Goal: Task Accomplishment & Management: Complete application form

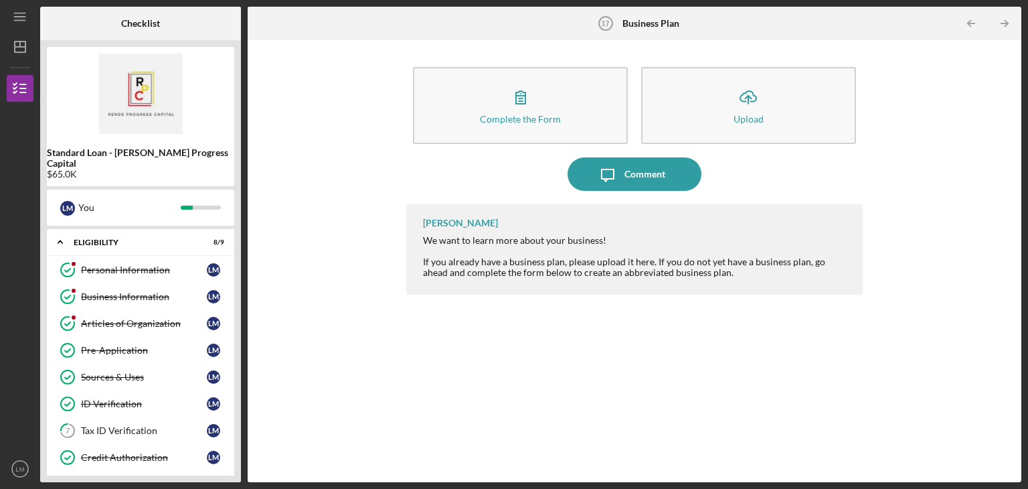
scroll to position [384, 0]
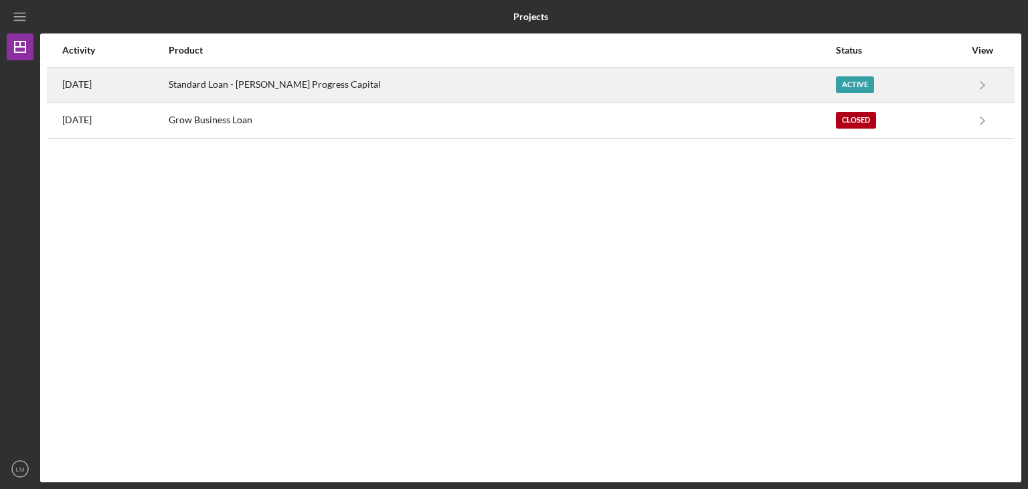
click at [328, 98] on div "Standard Loan - [PERSON_NAME] Progress Capital" at bounding box center [502, 84] width 666 height 33
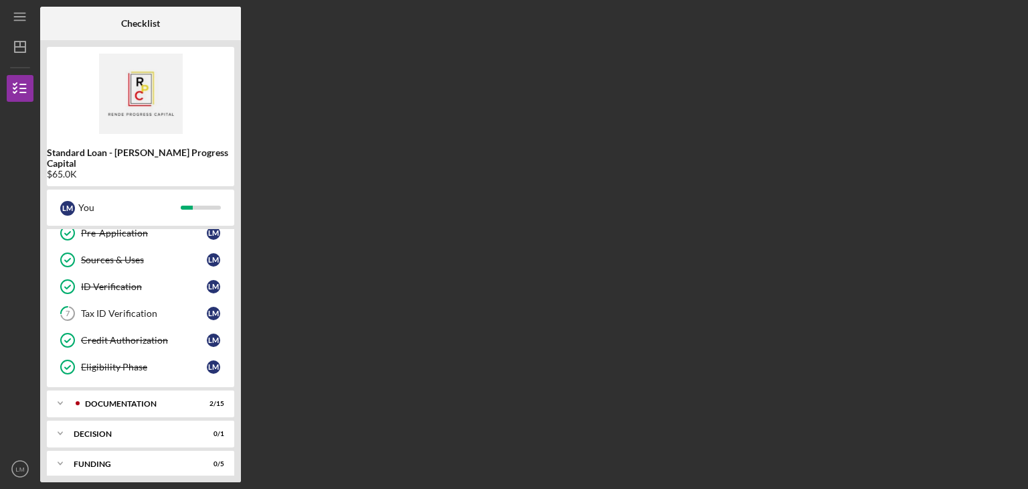
scroll to position [173, 0]
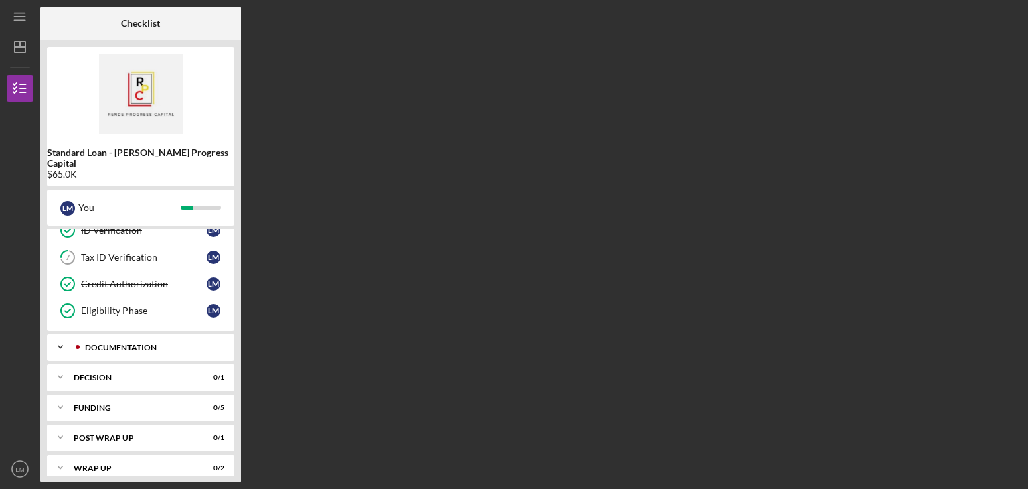
click at [56, 338] on icon "Icon/Expander" at bounding box center [60, 346] width 27 height 27
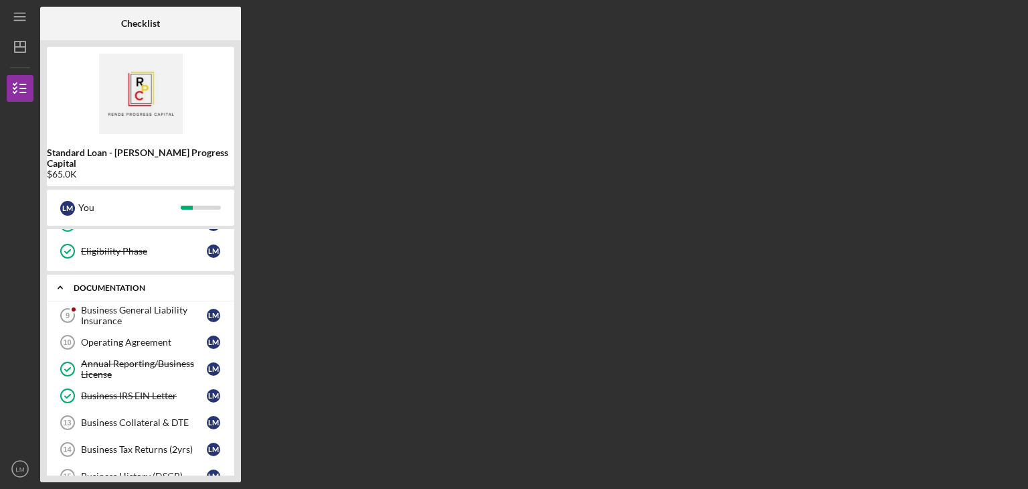
scroll to position [243, 0]
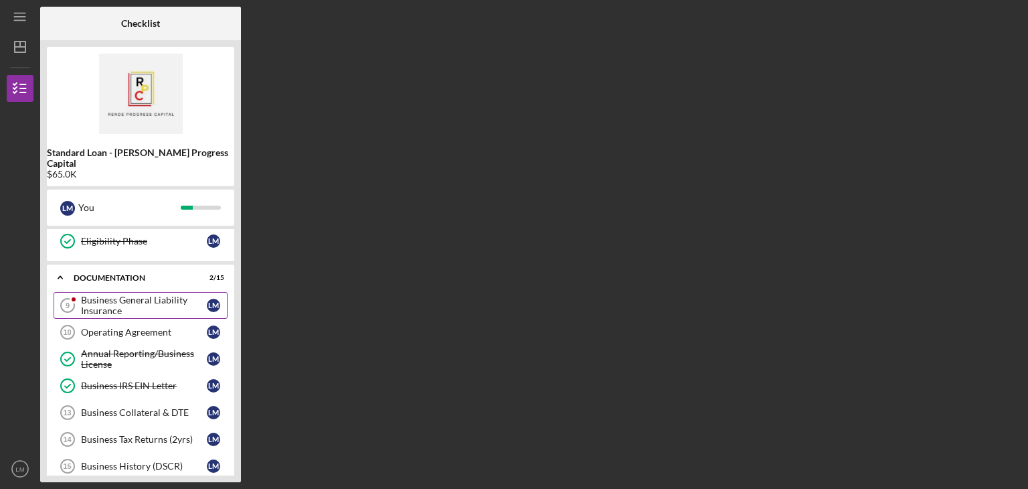
click at [161, 297] on div "Business General Liability Insurance" at bounding box center [144, 305] width 126 height 21
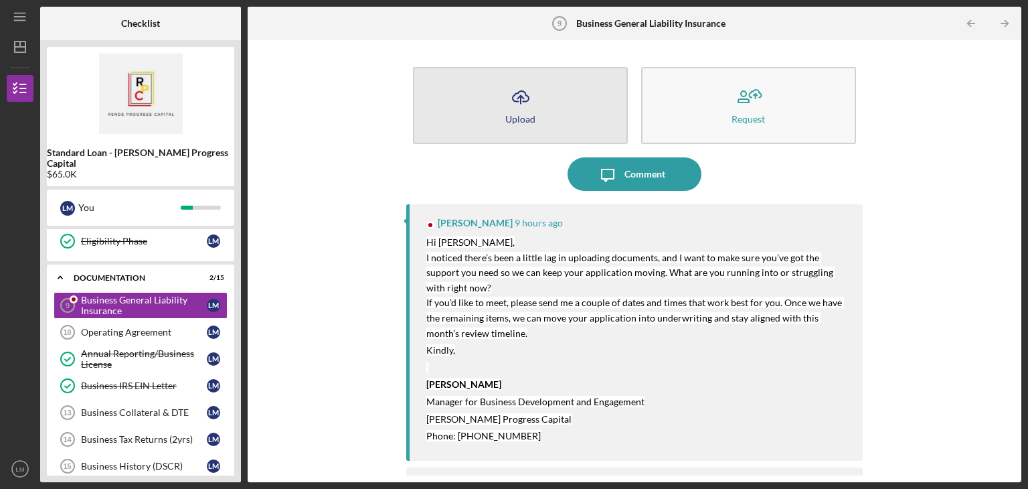
click at [544, 127] on button "Icon/Upload Upload" at bounding box center [520, 105] width 215 height 77
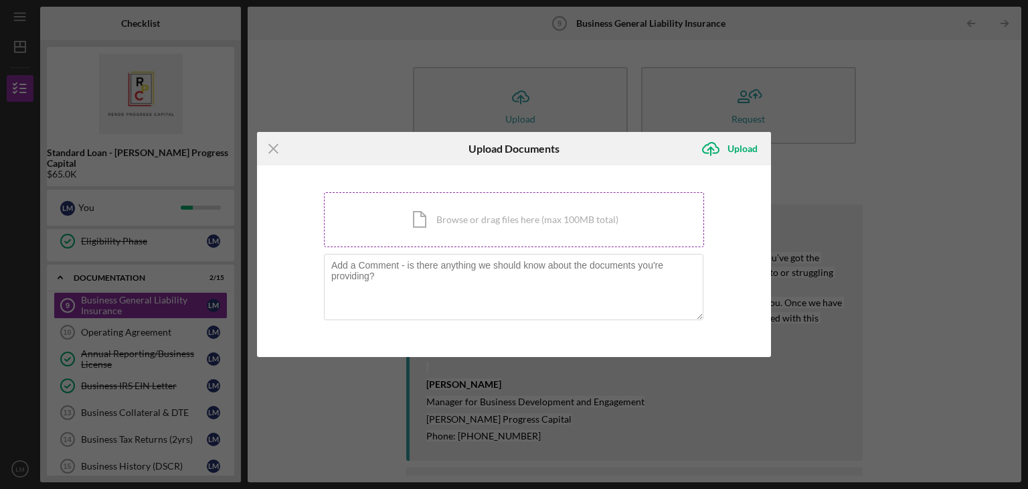
click at [493, 221] on div "Icon/Document Browse or drag files here (max 100MB total) Tap to choose files o…" at bounding box center [514, 219] width 380 height 55
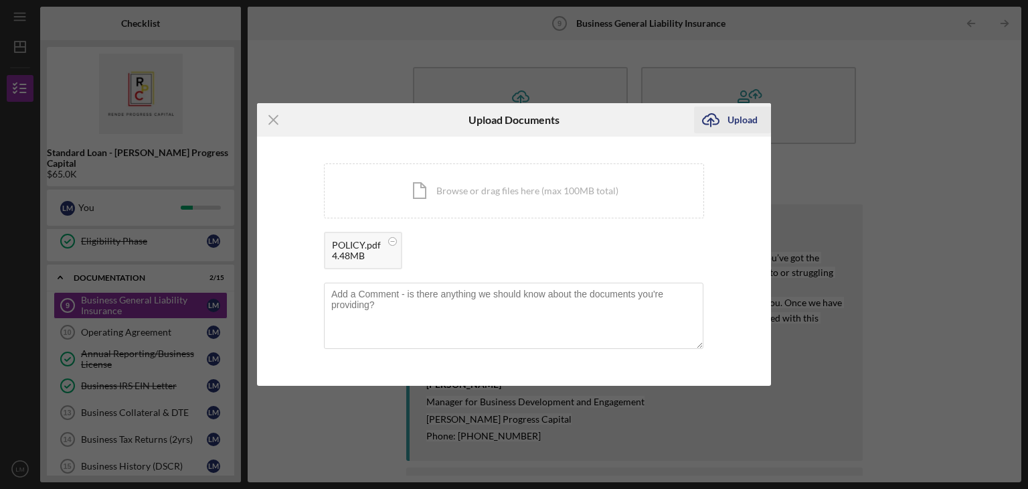
click at [747, 125] on div "Upload" at bounding box center [743, 119] width 30 height 27
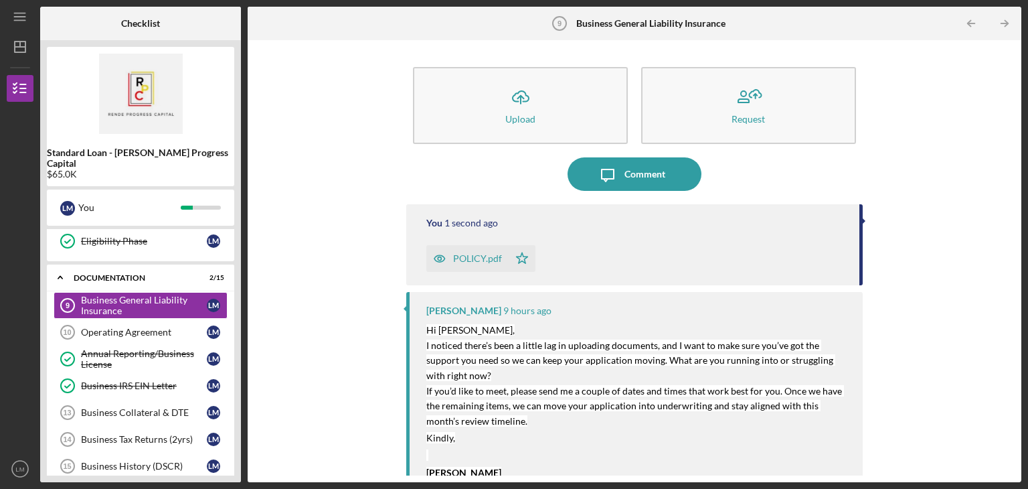
click at [310, 263] on div "Icon/Upload Upload Request Icon/Message Comment You 1 second ago POLICY.pdf Ico…" at bounding box center [634, 261] width 761 height 428
click at [185, 327] on div "Operating Agreement" at bounding box center [144, 332] width 126 height 11
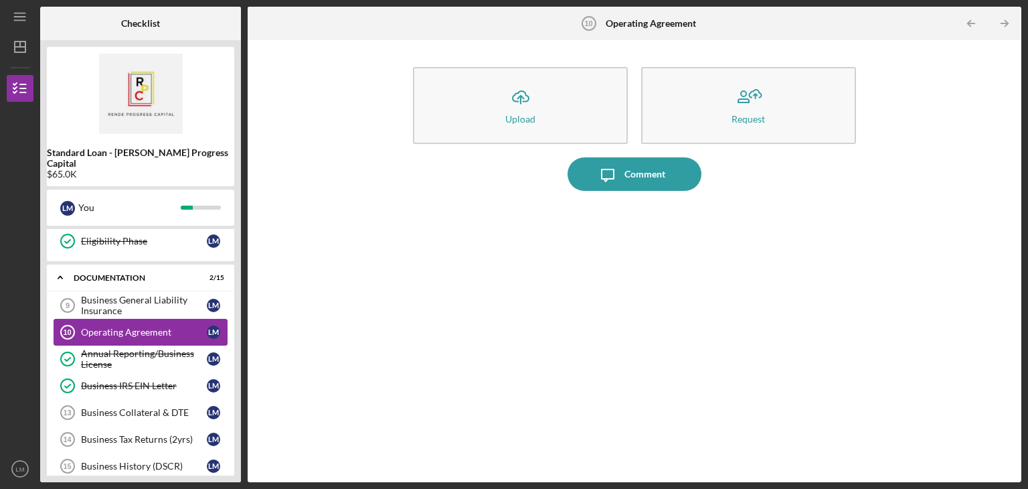
drag, startPoint x: 175, startPoint y: 317, endPoint x: 127, endPoint y: 317, distance: 48.9
click at [127, 327] on div "Operating Agreement" at bounding box center [144, 332] width 126 height 11
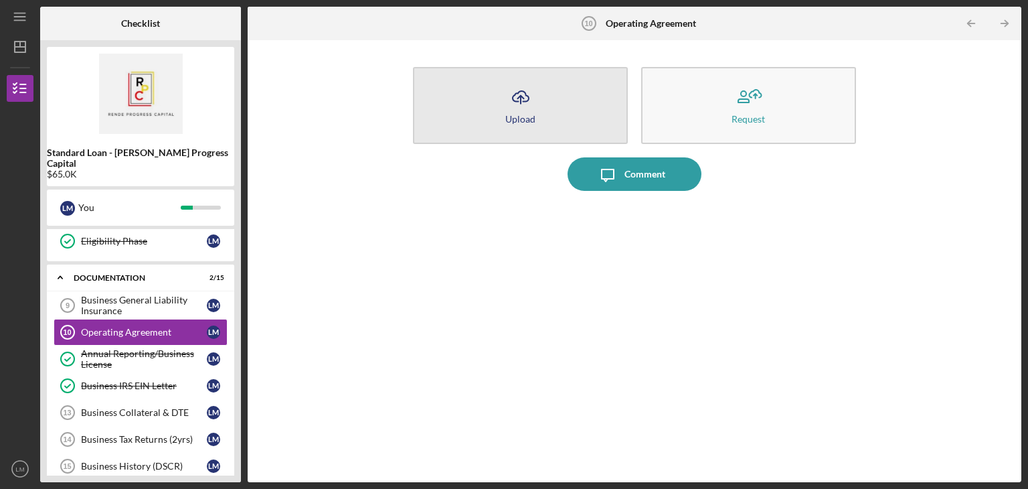
click at [570, 131] on button "Icon/Upload Upload" at bounding box center [520, 105] width 215 height 77
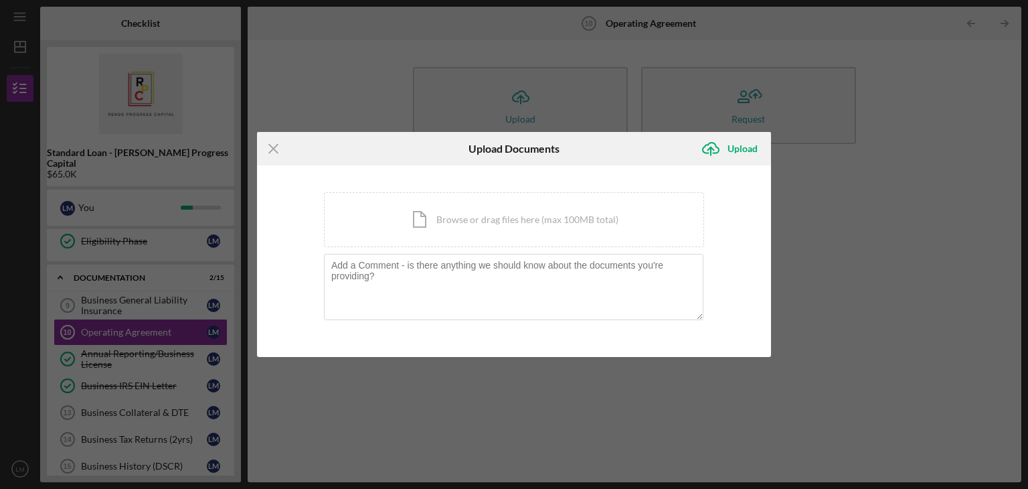
click at [884, 76] on div "Icon/Menu Close Upload Documents Icon/Upload Upload You're uploading documents …" at bounding box center [514, 244] width 1028 height 489
click at [749, 304] on div "You're uploading documents related to Operating Agreement . Icon/Document Brows…" at bounding box center [514, 260] width 514 height 191
click at [283, 154] on icon "Icon/Menu Close" at bounding box center [273, 148] width 33 height 33
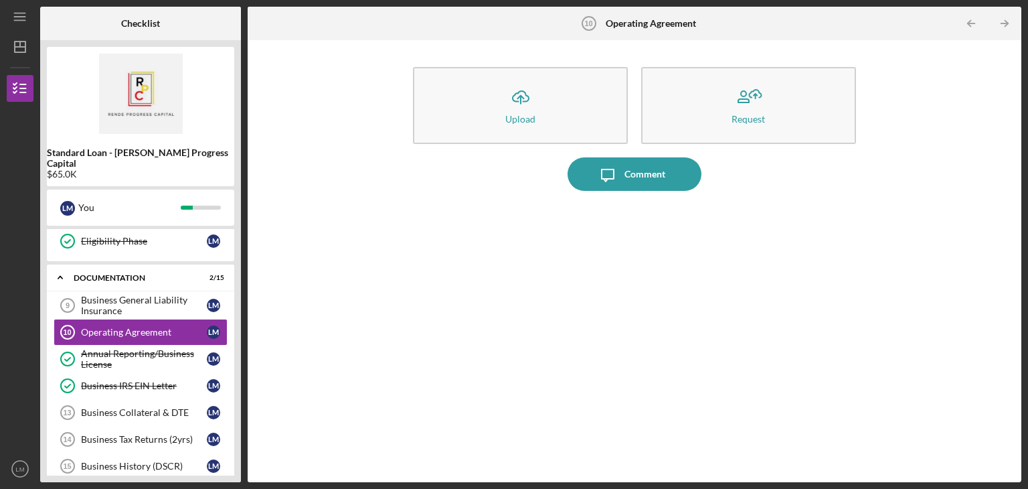
click at [558, 169] on div "Icon/Message Comment" at bounding box center [634, 173] width 457 height 33
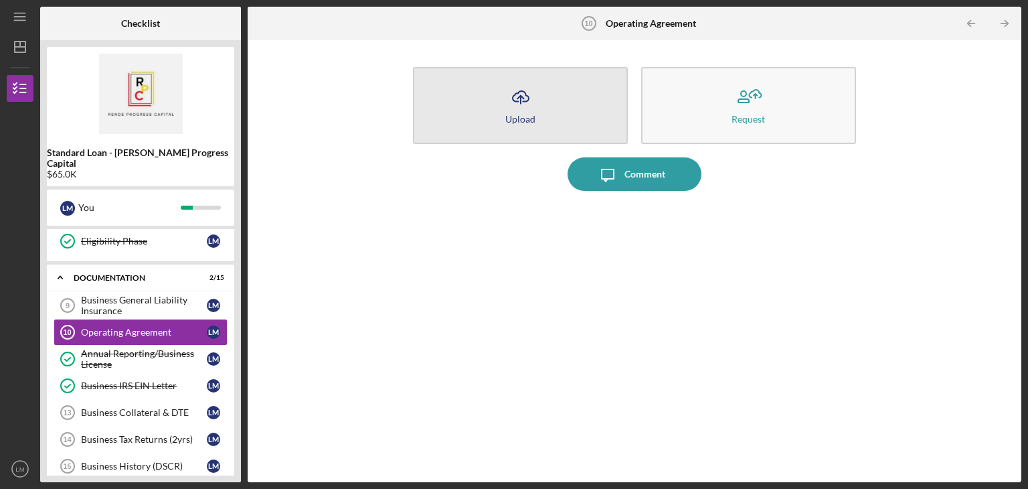
click at [530, 128] on button "Icon/Upload Upload" at bounding box center [520, 105] width 215 height 77
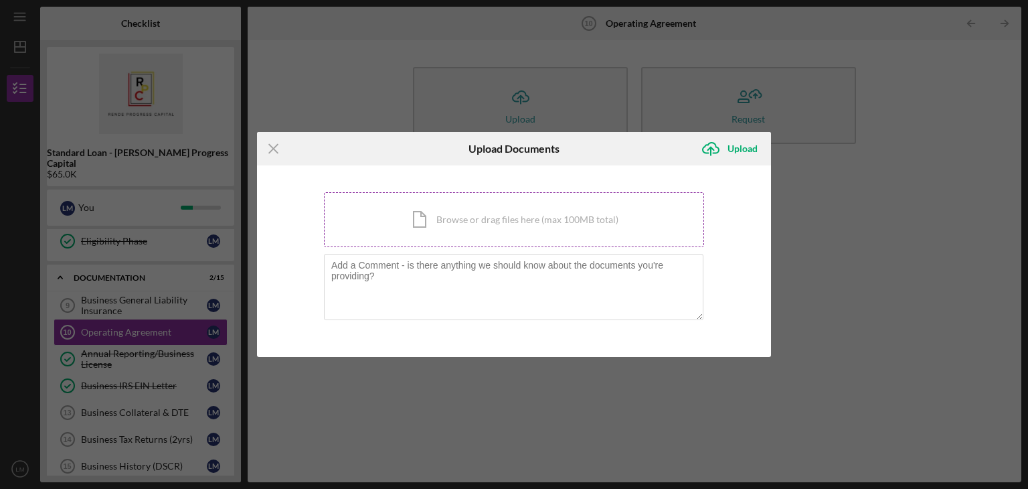
click at [546, 220] on div "Icon/Document Browse or drag files here (max 100MB total) Tap to choose files o…" at bounding box center [514, 219] width 380 height 55
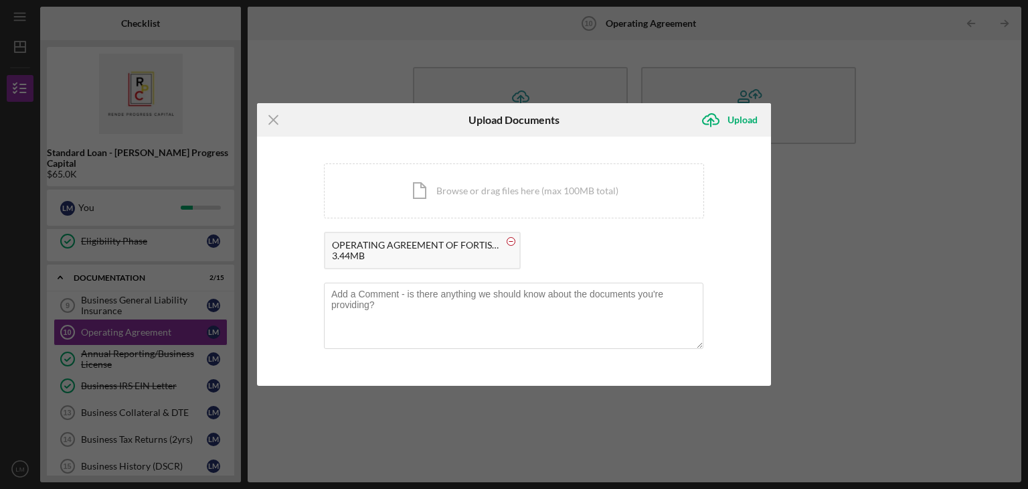
click at [512, 239] on circle at bounding box center [512, 242] width 8 height 8
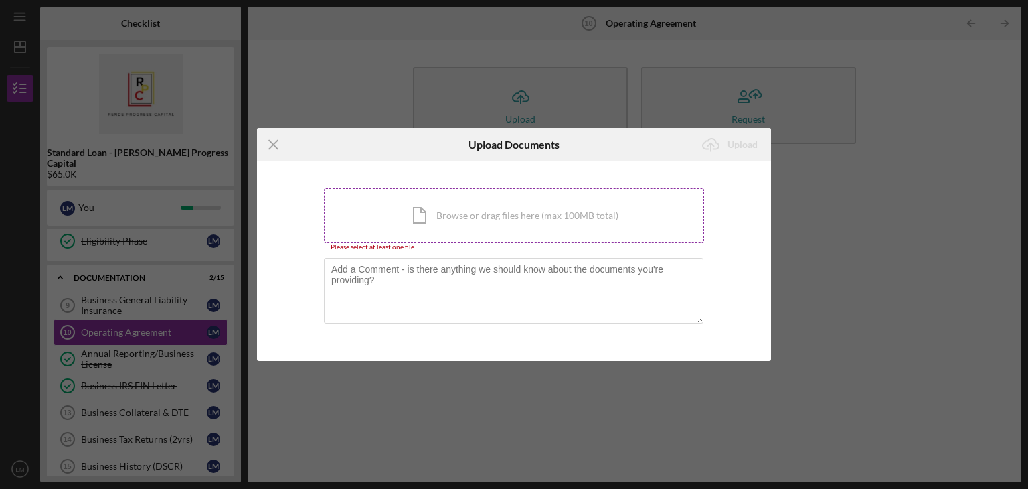
click at [522, 218] on div "Icon/Document Browse or drag files here (max 100MB total) Tap to choose files o…" at bounding box center [514, 215] width 380 height 55
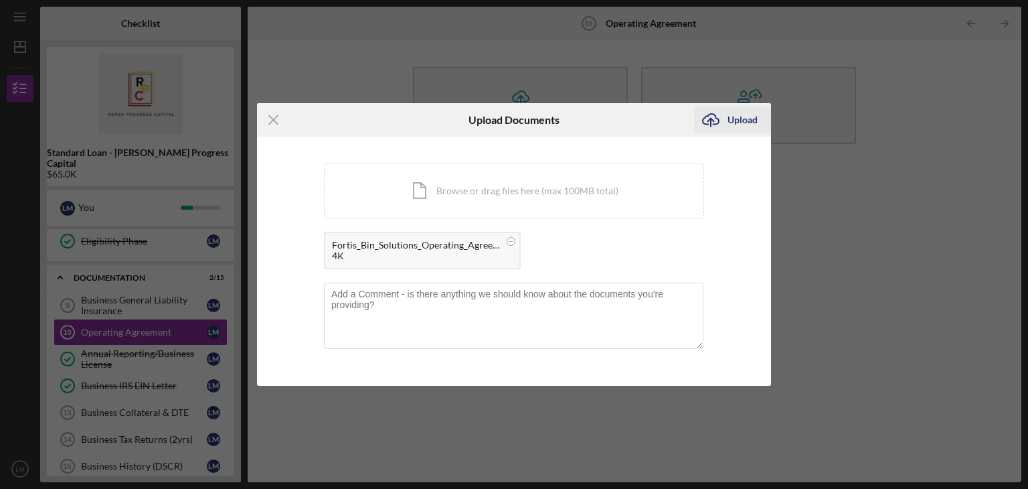
click at [739, 114] on div "Upload" at bounding box center [743, 119] width 30 height 27
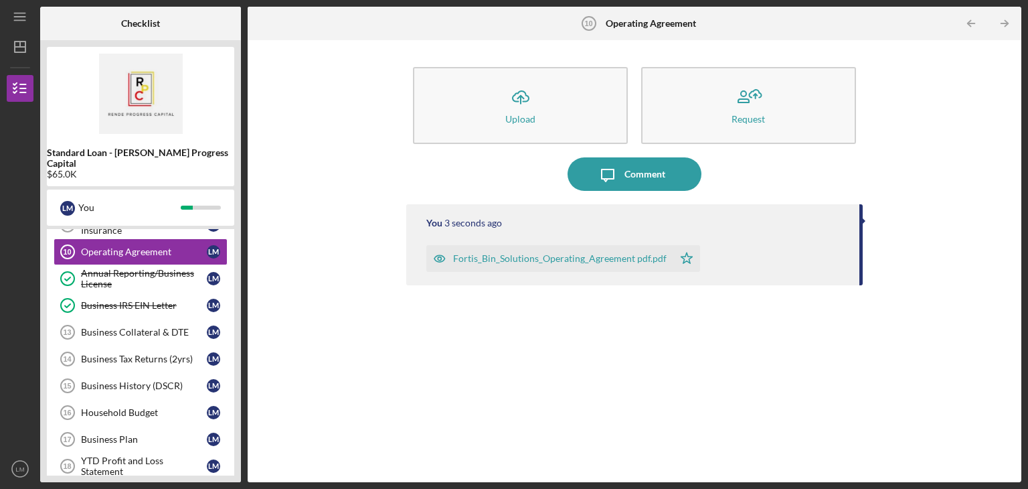
scroll to position [329, 0]
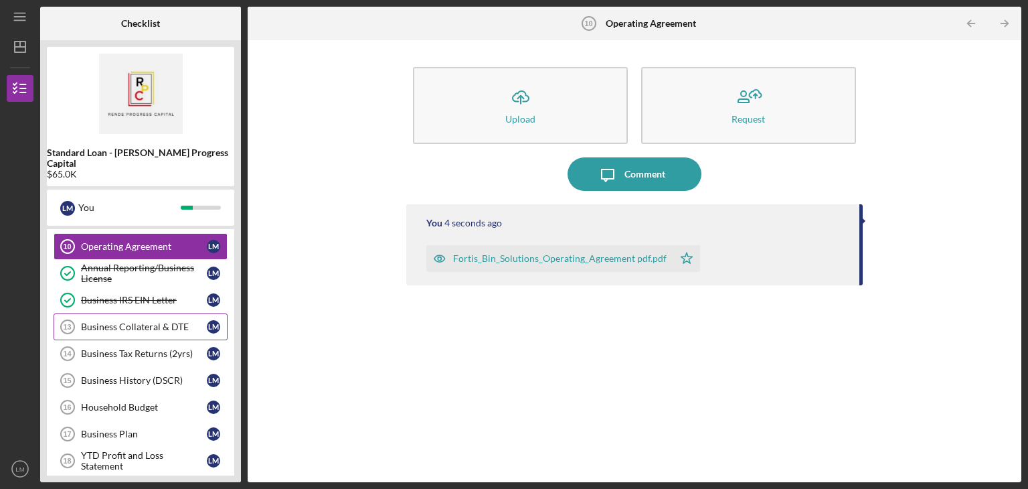
click at [147, 313] on link "Business Collateral & DTE 13 Business Collateral & DTE [PERSON_NAME]" at bounding box center [141, 326] width 174 height 27
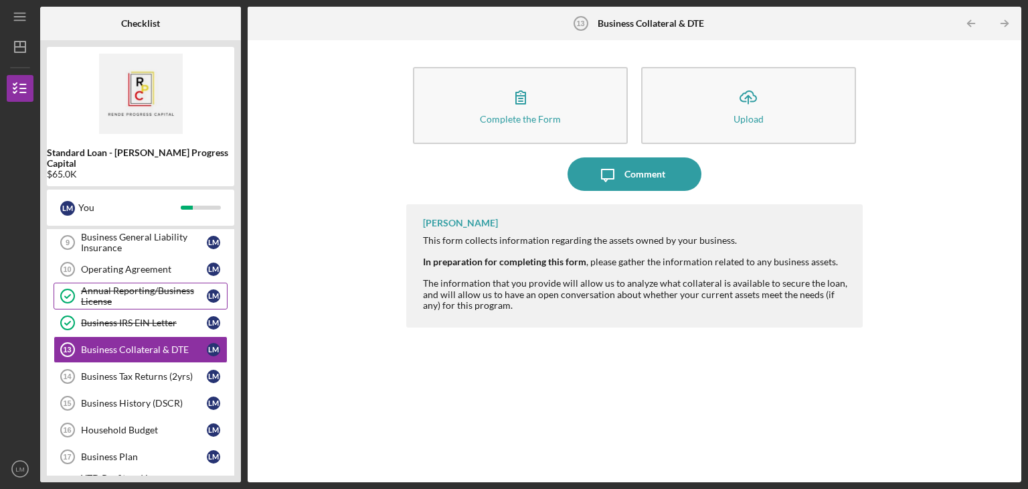
scroll to position [324, 0]
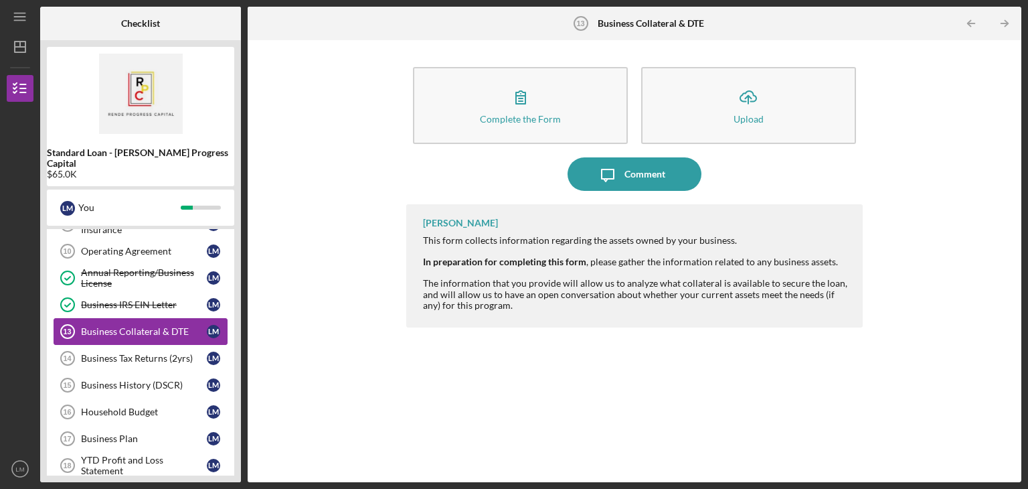
click at [139, 326] on div "Business Collateral & DTE" at bounding box center [144, 331] width 126 height 11
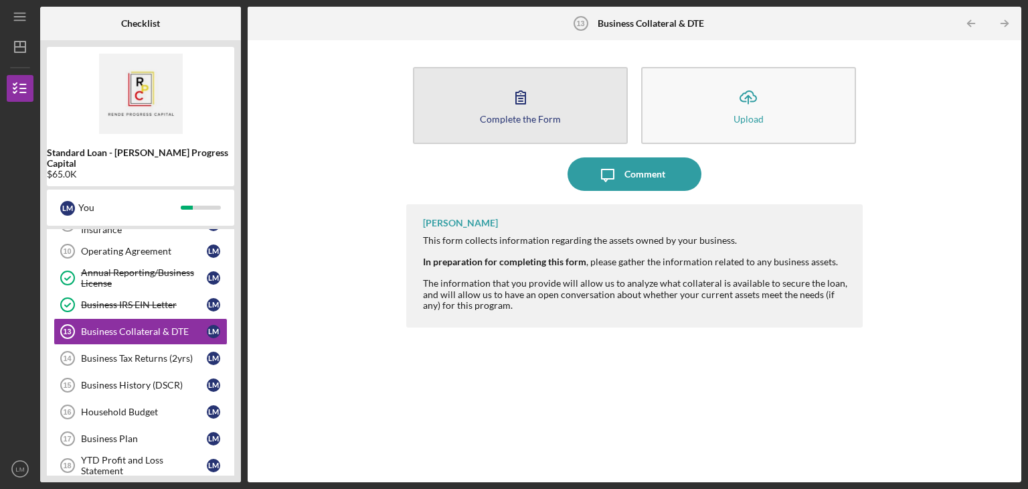
click at [491, 123] on div "Complete the Form" at bounding box center [520, 119] width 81 height 10
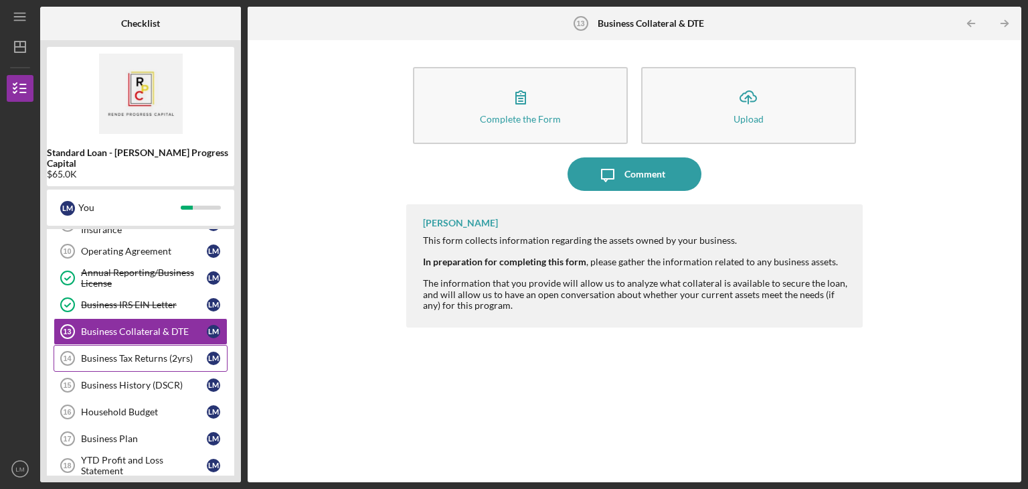
click at [163, 353] on div "Business Tax Returns (2yrs)" at bounding box center [144, 358] width 126 height 11
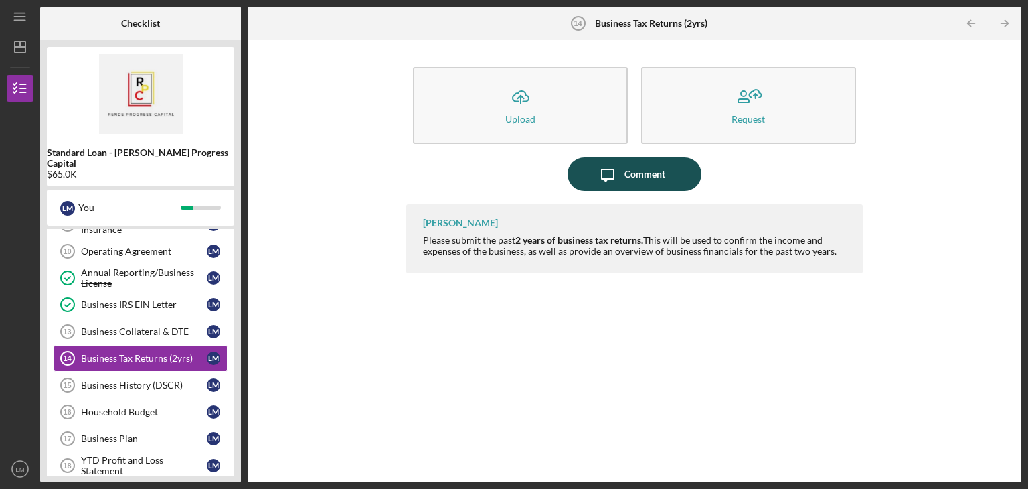
click at [623, 185] on icon "Icon/Message" at bounding box center [607, 173] width 33 height 33
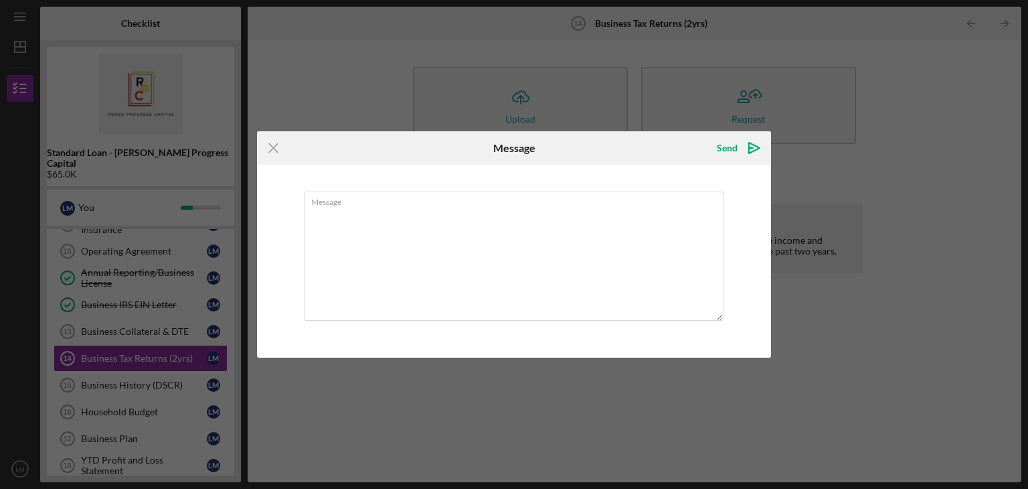
click at [830, 274] on div "Icon/Menu Close Message Send Icon/icon-invite-send Message Cancel Send Icon/ico…" at bounding box center [514, 244] width 1028 height 489
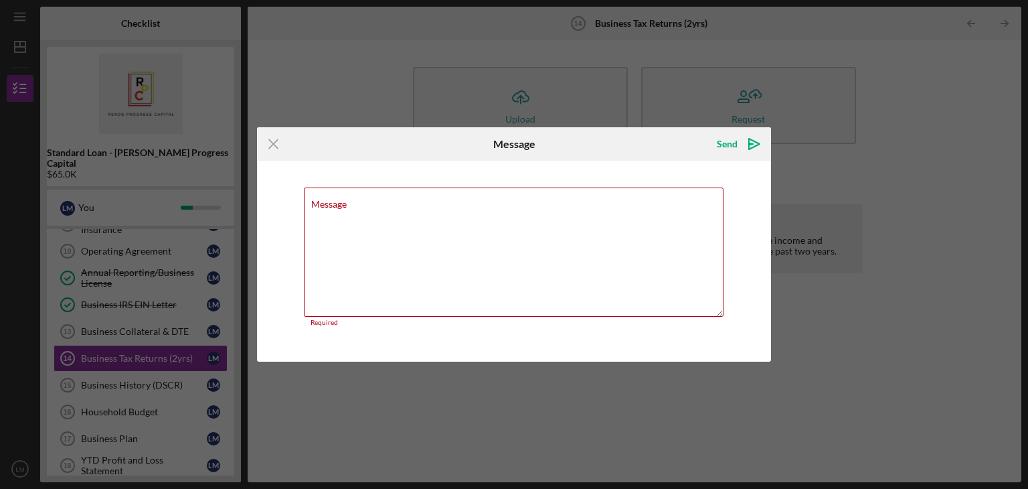
click at [410, 130] on div "Icon/Menu Close" at bounding box center [342, 143] width 171 height 33
click at [280, 147] on icon "Icon/Menu Close" at bounding box center [273, 143] width 33 height 33
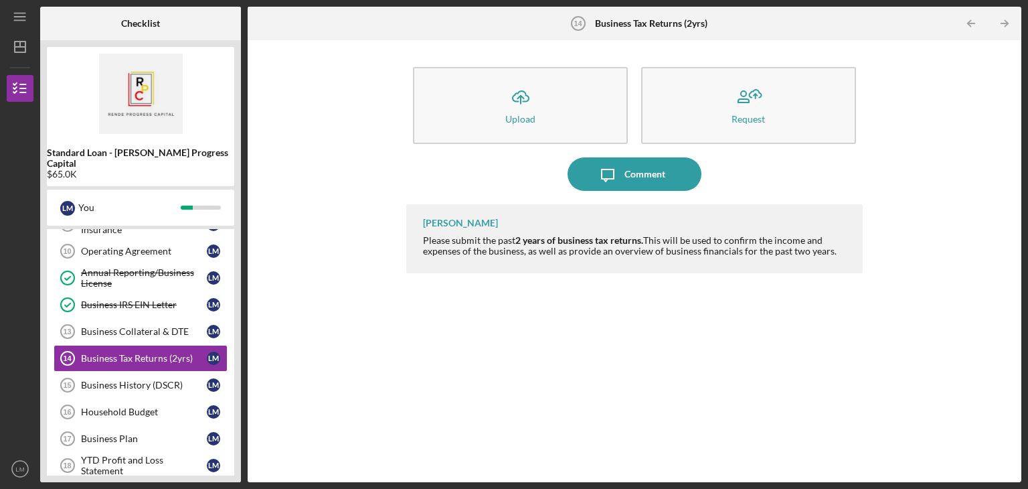
drag, startPoint x: 837, startPoint y: 255, endPoint x: 418, endPoint y: 225, distance: 420.2
click at [418, 225] on div "[PERSON_NAME] Please submit the past 2 years of business tax returns. This will…" at bounding box center [634, 238] width 457 height 69
copy div "[PERSON_NAME] Please submit the past 2 years of business tax returns. This will…"
click at [599, 173] on icon "Icon/Message" at bounding box center [607, 173] width 33 height 33
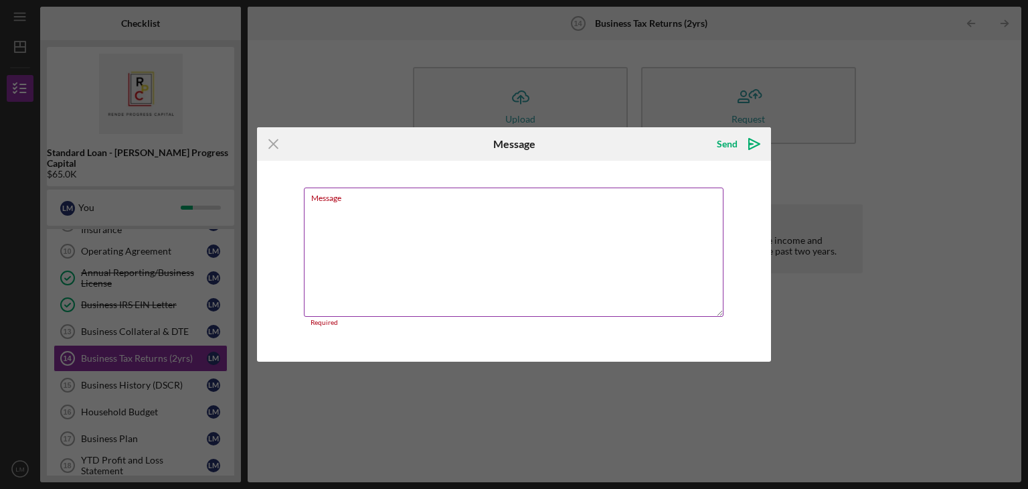
click at [420, 224] on textarea "Message" at bounding box center [514, 251] width 420 height 129
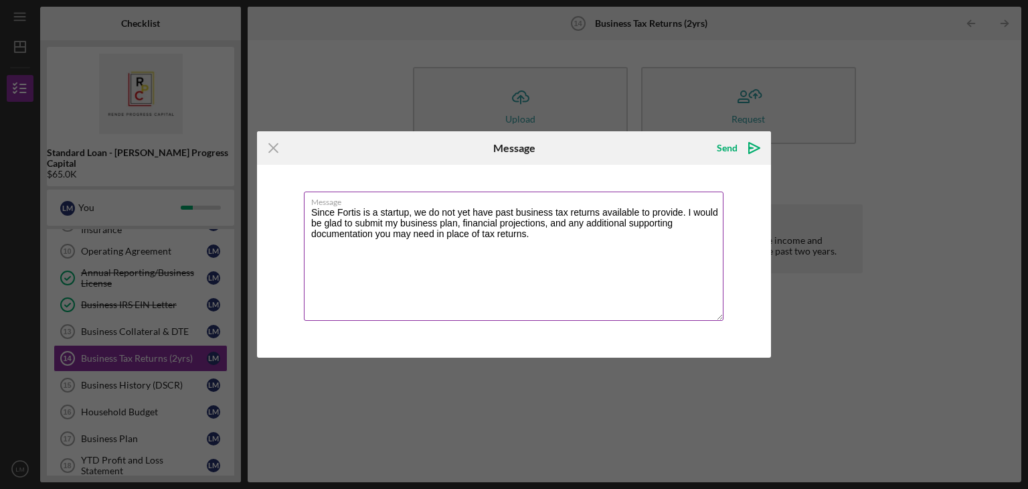
click at [502, 276] on textarea "Since Fortis is a startup, we do not yet have past business tax returns availab…" at bounding box center [514, 255] width 420 height 129
click at [557, 252] on textarea "Since Fortis is a startup, we do not yet have past business tax returns availab…" at bounding box center [514, 255] width 420 height 129
type textarea "Since Fortis is a startup, we do not yet have past business tax returns availab…"
click at [726, 150] on div "Send" at bounding box center [727, 148] width 21 height 27
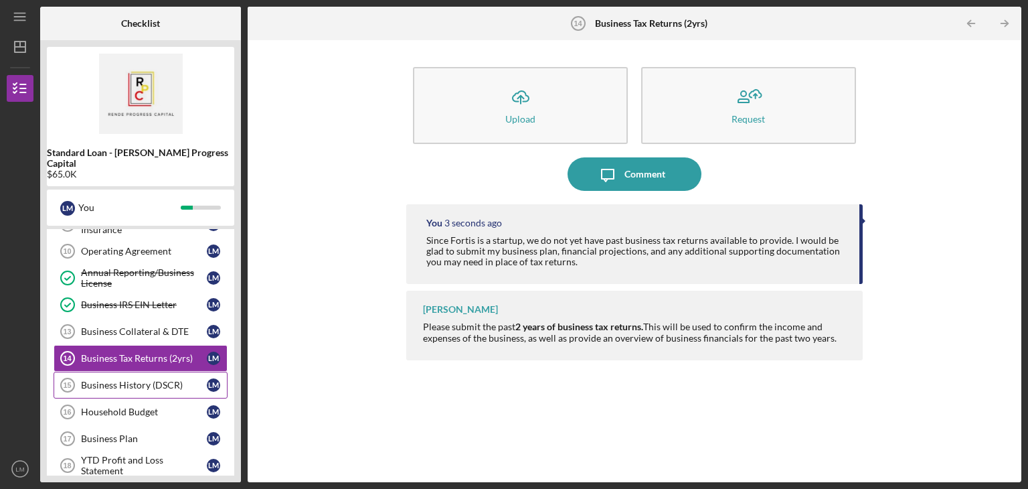
click at [151, 380] on div "Business History (DSCR)" at bounding box center [144, 385] width 126 height 11
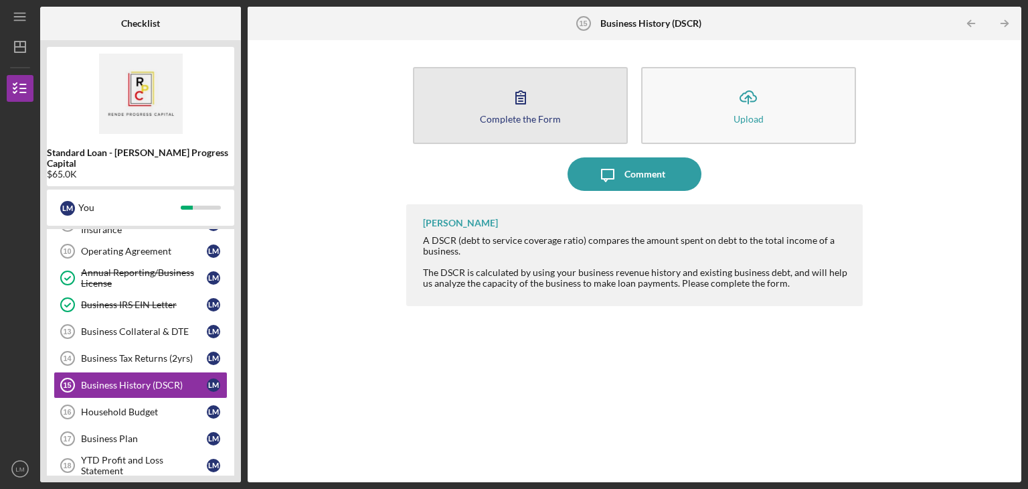
click at [528, 126] on button "Complete the Form Form" at bounding box center [520, 105] width 215 height 77
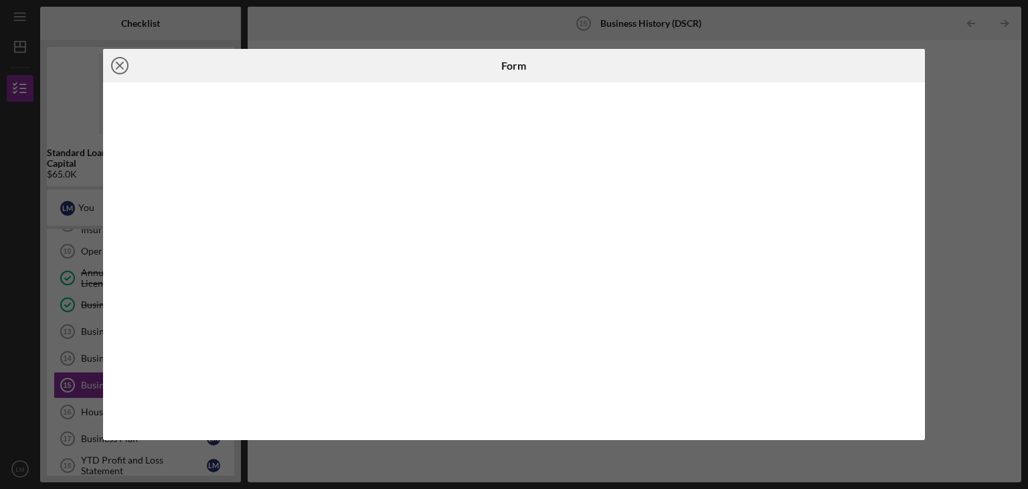
click at [112, 65] on circle at bounding box center [120, 66] width 16 height 16
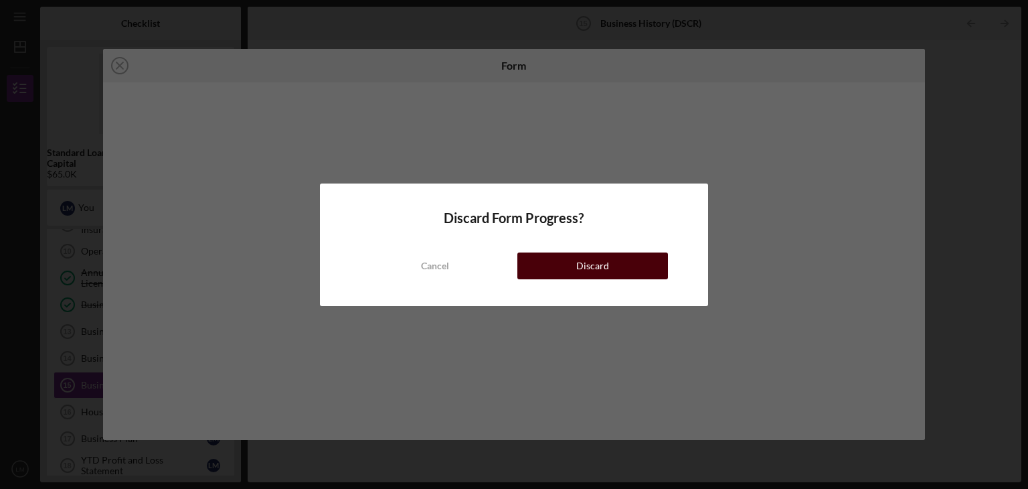
click at [588, 256] on div "Discard" at bounding box center [592, 265] width 33 height 27
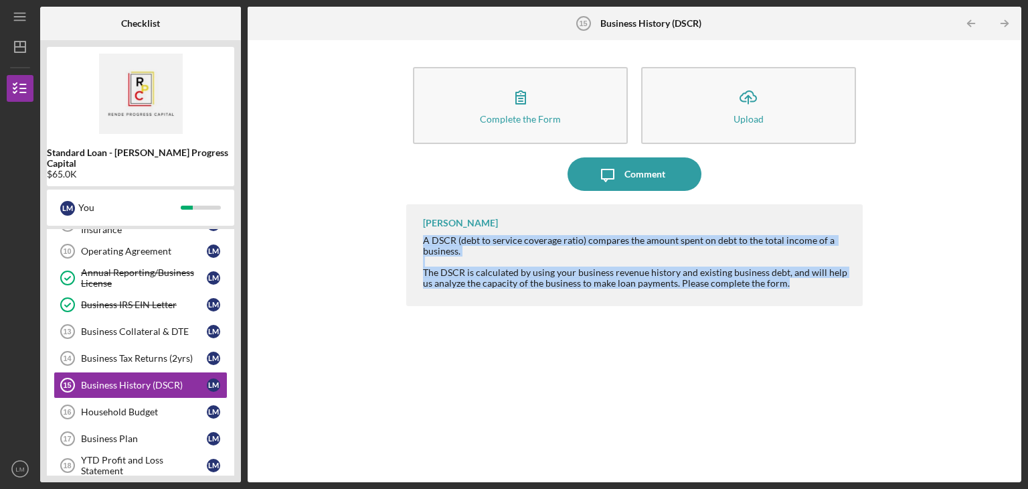
drag, startPoint x: 787, startPoint y: 285, endPoint x: 418, endPoint y: 242, distance: 371.4
click at [418, 242] on div "[PERSON_NAME] A DSCR (debt to service coverage ratio) compares the amount spent…" at bounding box center [634, 255] width 457 height 102
copy div "A DSCR (debt to service coverage ratio) compares the amount spent on debt to th…"
click at [645, 169] on div "Comment" at bounding box center [645, 173] width 41 height 33
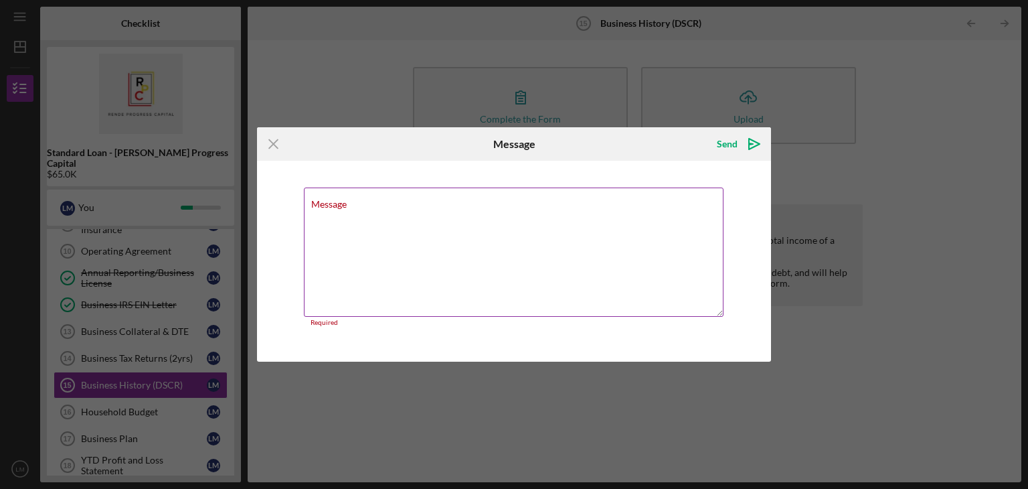
drag, startPoint x: 426, startPoint y: 206, endPoint x: 370, endPoint y: 200, distance: 56.6
click at [370, 200] on div "Message Required" at bounding box center [514, 256] width 420 height 139
paste textarea "Thank you for providing the DSCR form. As Fortis is a startup, we do not yet ha…"
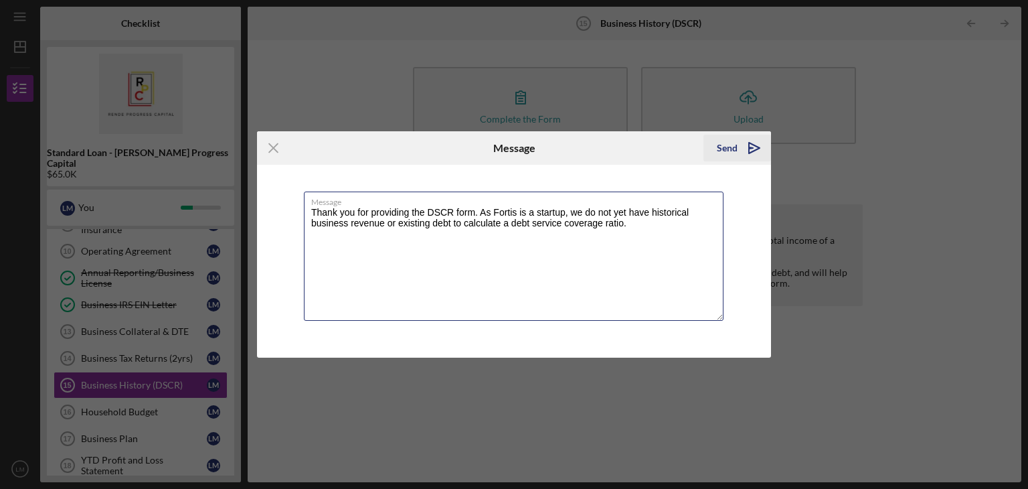
type textarea "Thank you for providing the DSCR form. As Fortis is a startup, we do not yet ha…"
click at [731, 157] on div "Send" at bounding box center [727, 148] width 21 height 27
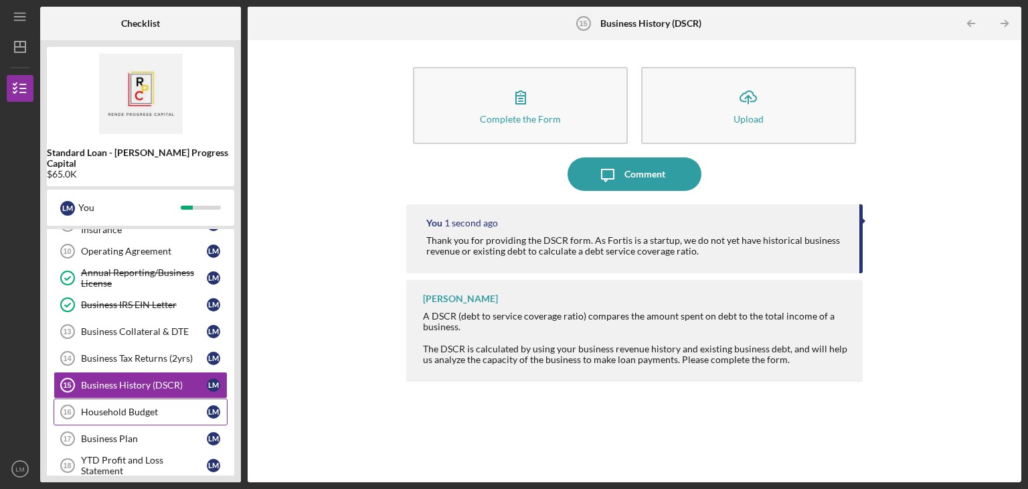
click at [149, 406] on div "Household Budget" at bounding box center [144, 411] width 126 height 11
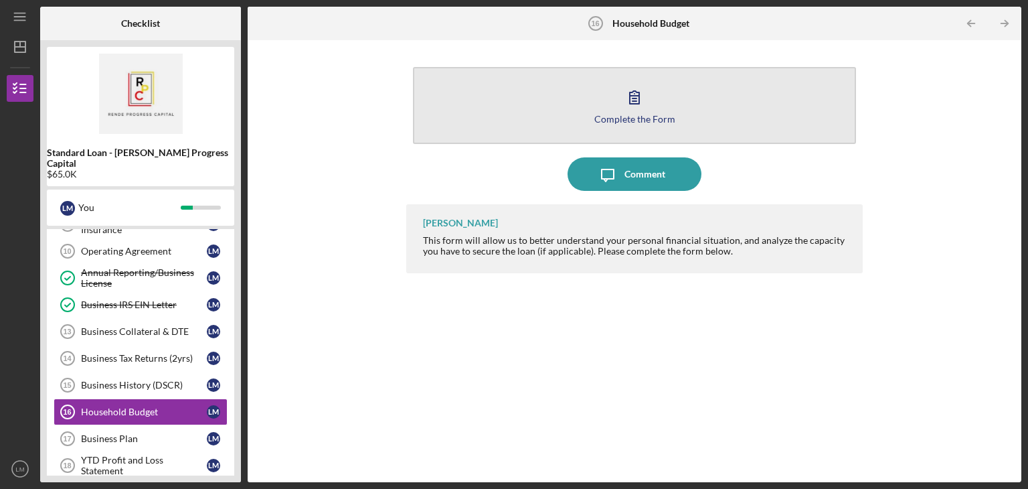
click at [544, 127] on button "Complete the Form Form" at bounding box center [634, 105] width 443 height 77
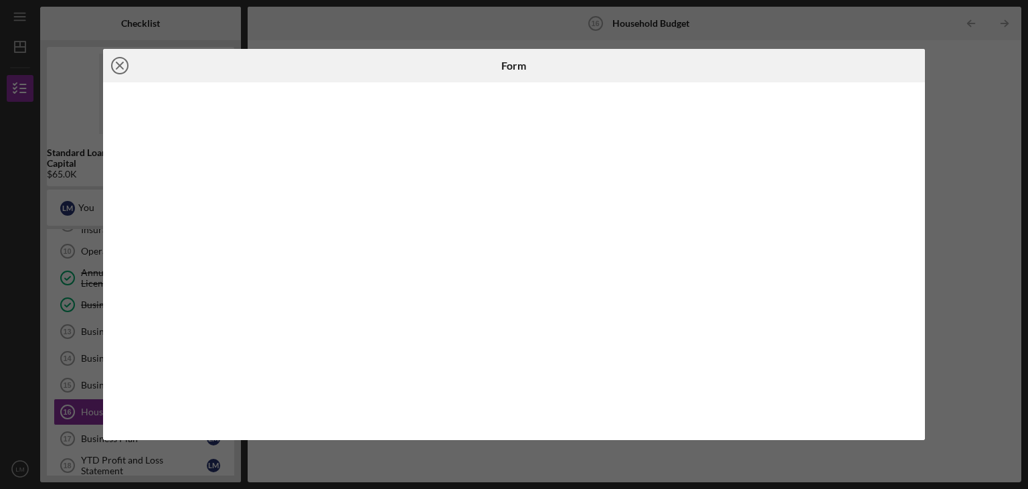
click at [117, 58] on circle at bounding box center [120, 66] width 16 height 16
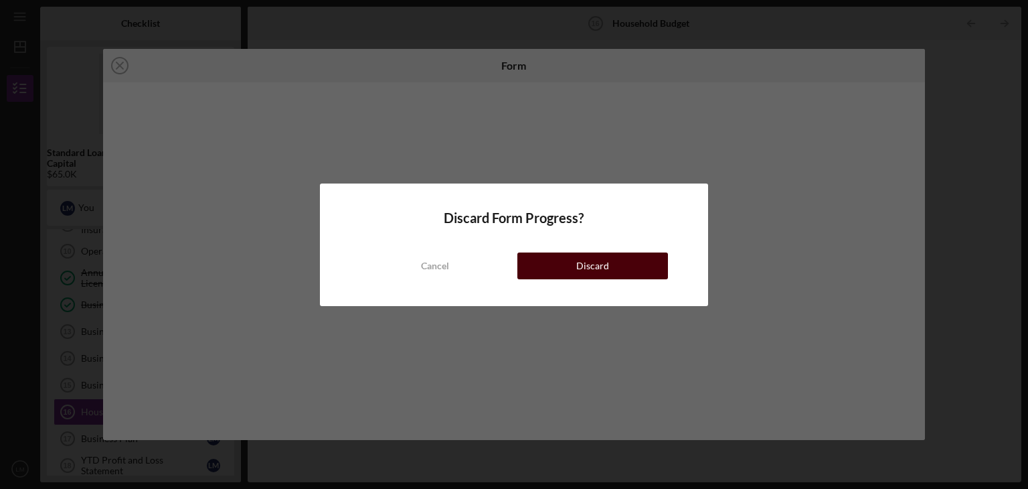
click at [615, 267] on button "Discard" at bounding box center [593, 265] width 151 height 27
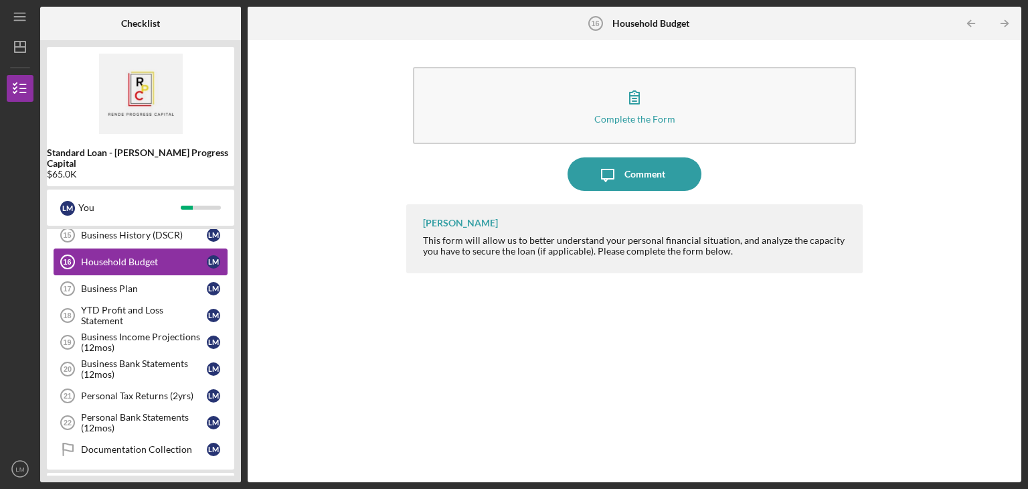
scroll to position [472, 0]
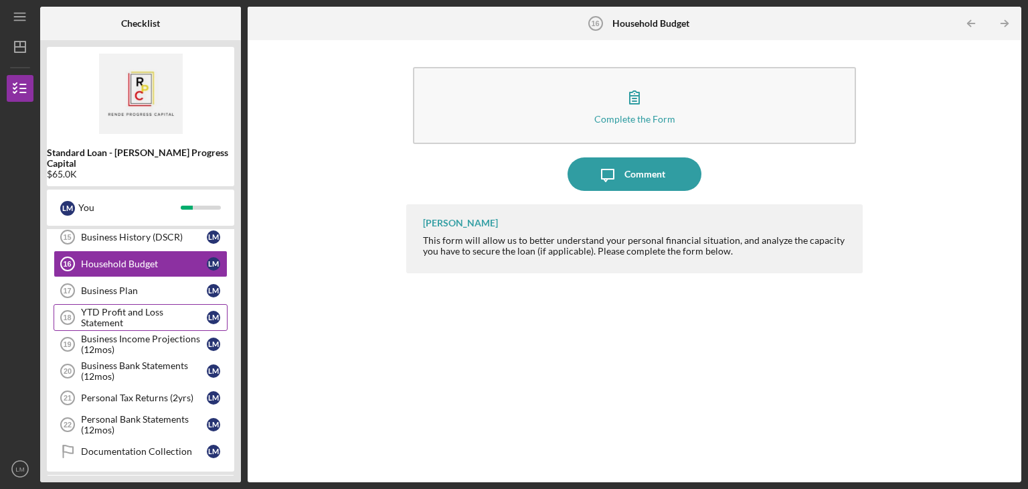
click at [163, 307] on div "YTD Profit and Loss Statement" at bounding box center [144, 317] width 126 height 21
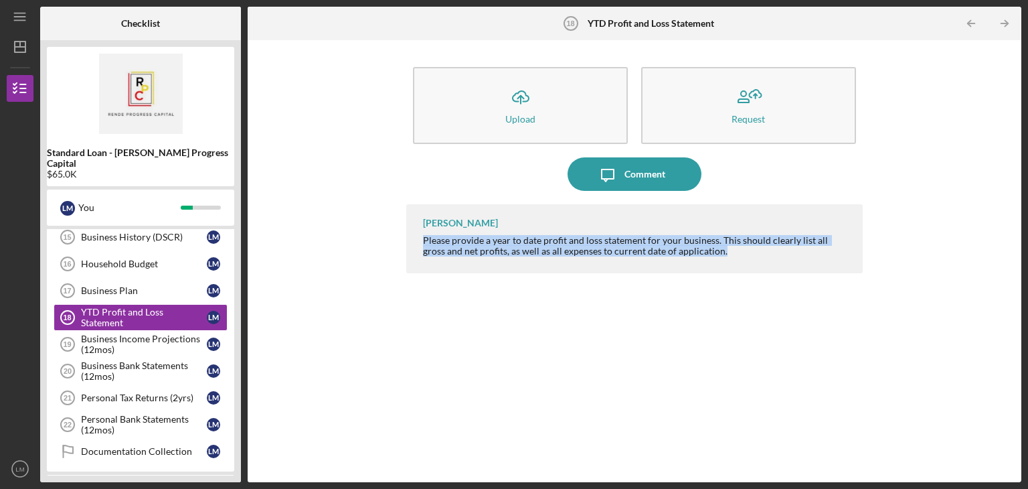
drag, startPoint x: 699, startPoint y: 254, endPoint x: 420, endPoint y: 242, distance: 278.8
click at [420, 242] on div "[PERSON_NAME] Please provide a year to date profit and loss statement for your …" at bounding box center [634, 238] width 457 height 69
click at [429, 242] on div "Please provide a year to date profit and loss statement for your business. This…" at bounding box center [636, 245] width 426 height 21
drag, startPoint x: 704, startPoint y: 255, endPoint x: 423, endPoint y: 242, distance: 281.5
click at [423, 242] on div "Please provide a year to date profit and loss statement for your business. This…" at bounding box center [636, 245] width 426 height 21
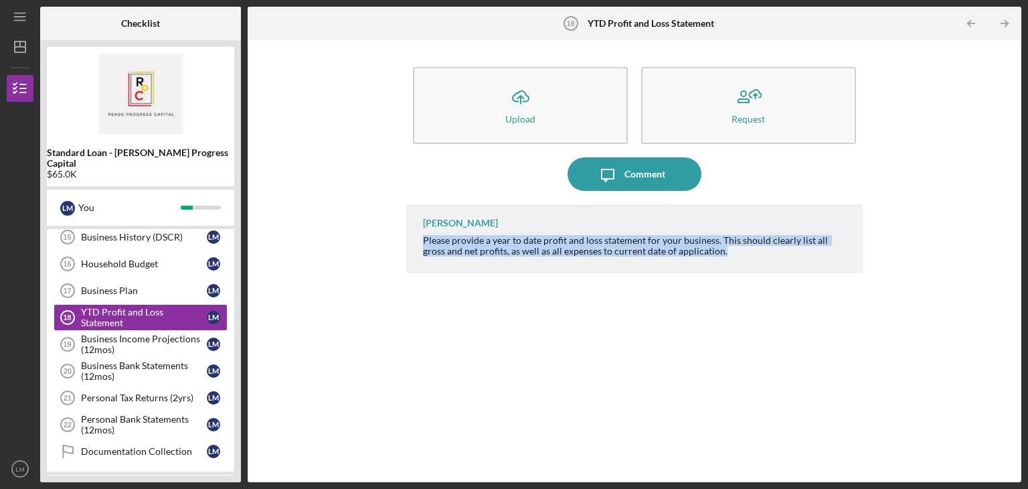
copy div "Please provide a year to date profit and loss statement for your business. This…"
click at [164, 258] on div "Household Budget" at bounding box center [144, 263] width 126 height 11
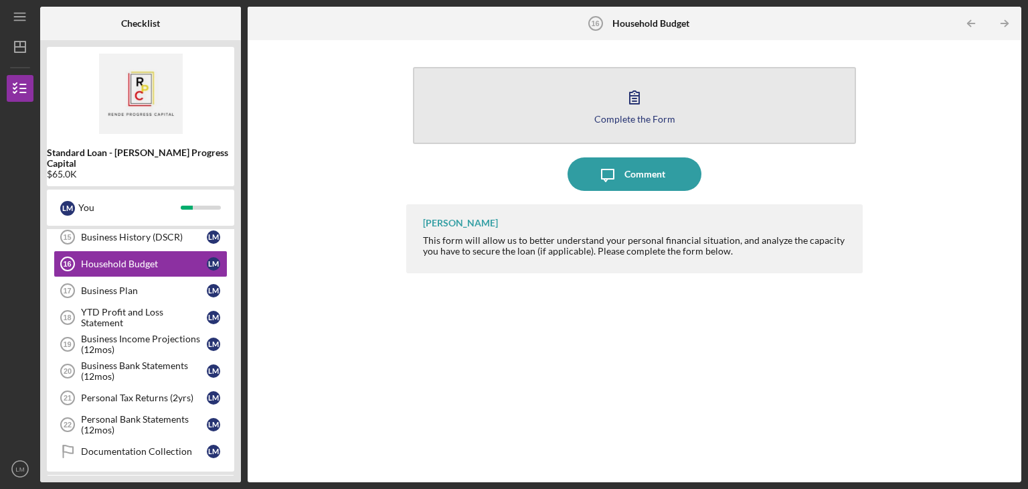
click at [611, 143] on div "Complete the Form Form" at bounding box center [634, 105] width 457 height 90
click at [622, 114] on div "Complete the Form" at bounding box center [635, 119] width 81 height 10
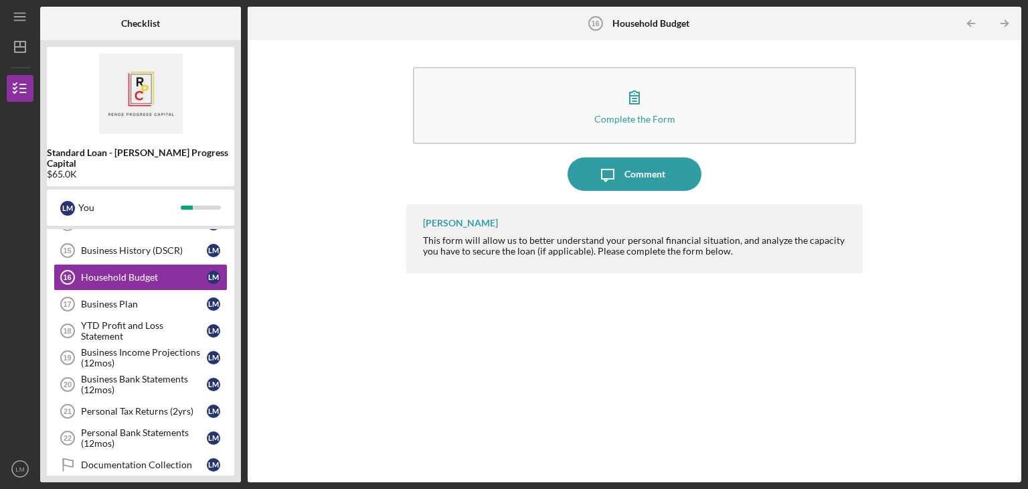
scroll to position [458, 0]
